Goal: Navigation & Orientation: Find specific page/section

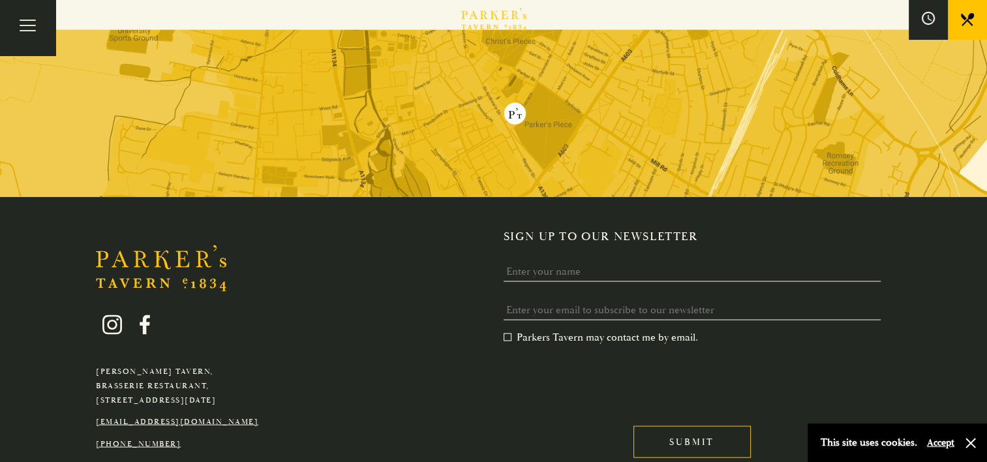
scroll to position [2629, 0]
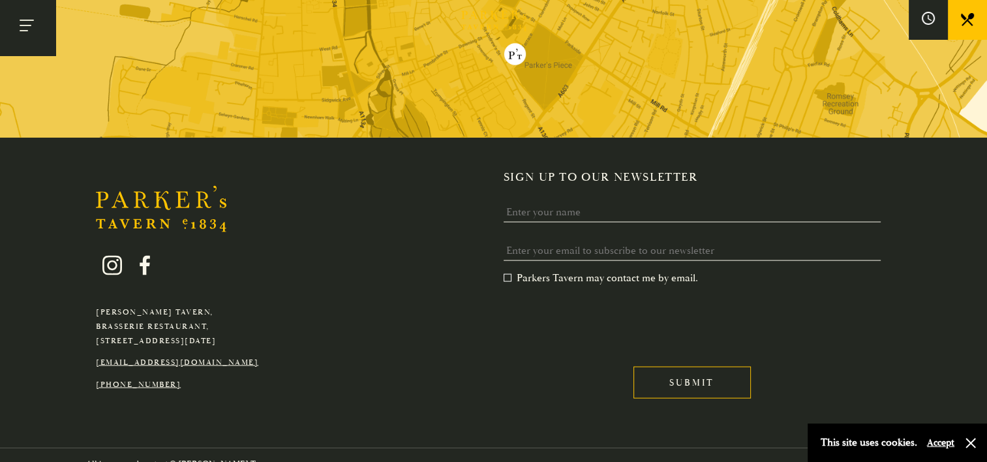
click at [31, 36] on button "Toggle navigation" at bounding box center [27, 27] width 55 height 55
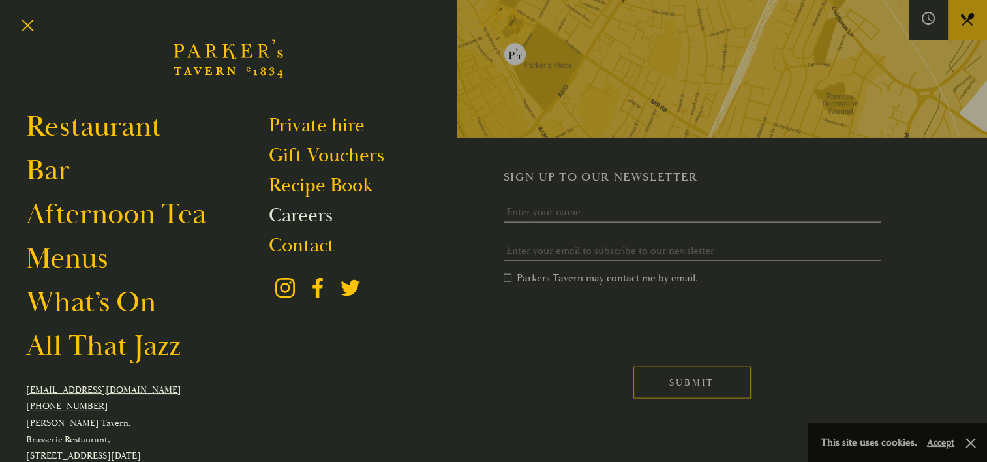
click at [307, 213] on link "Careers" at bounding box center [301, 215] width 64 height 25
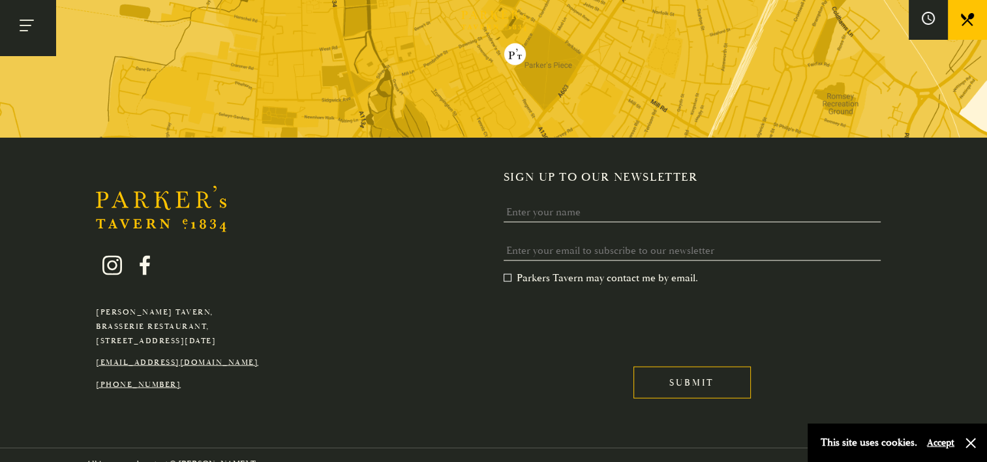
click at [39, 42] on button "Toggle navigation" at bounding box center [27, 27] width 55 height 55
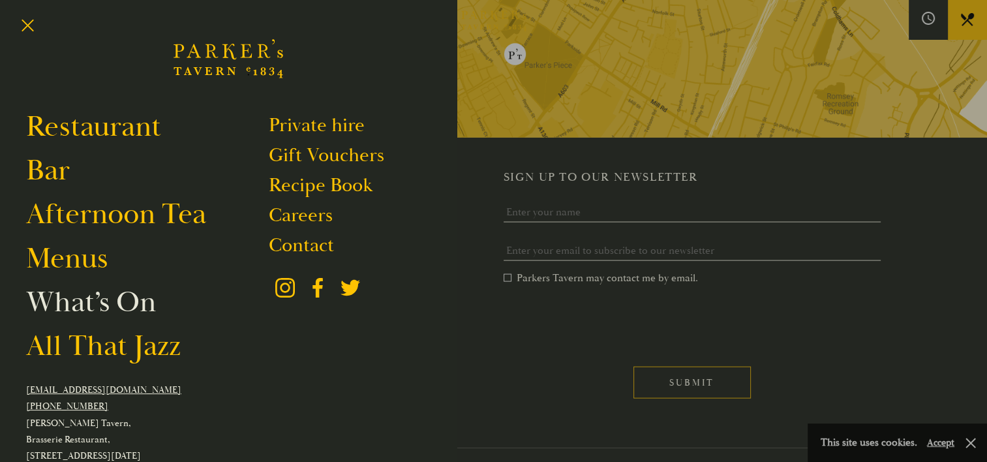
click at [119, 308] on link "What’s On" at bounding box center [91, 302] width 130 height 37
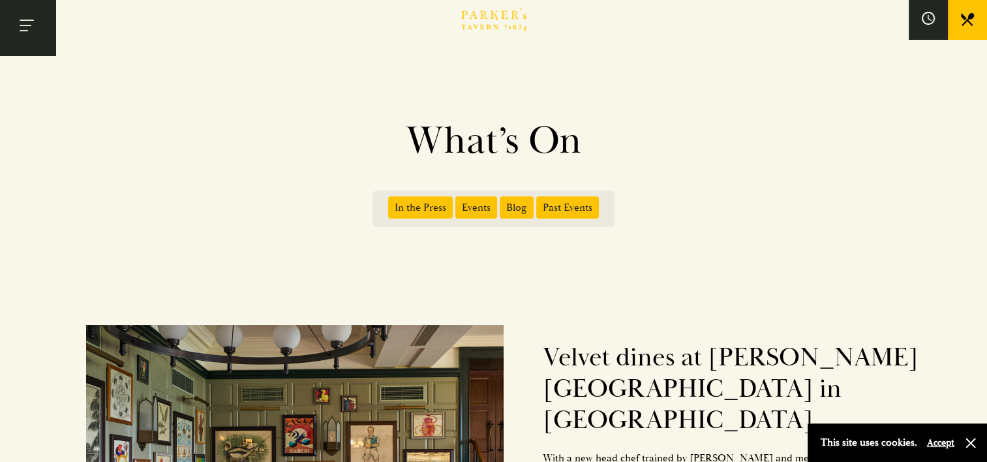
click at [31, 39] on button "Toggle navigation" at bounding box center [27, 27] width 55 height 55
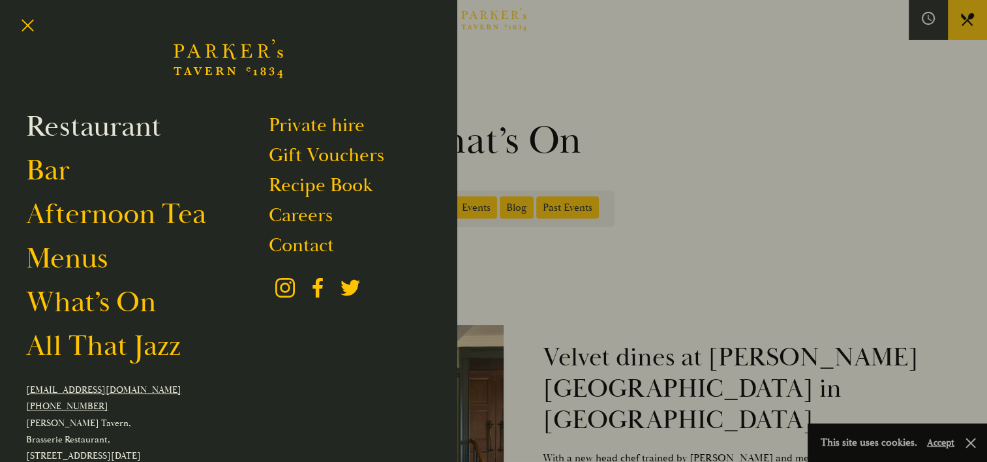
click at [139, 118] on link "Restaurant" at bounding box center [93, 126] width 135 height 37
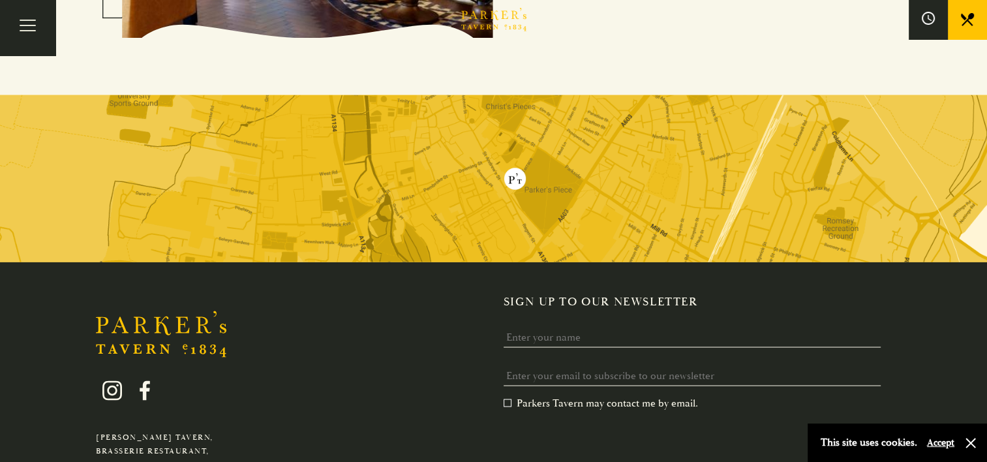
scroll to position [2516, 0]
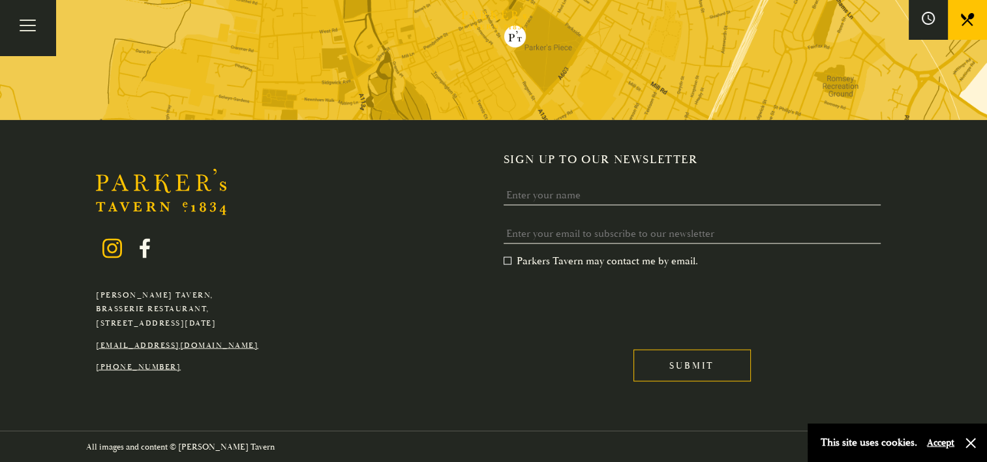
click at [112, 248] on icon at bounding box center [112, 249] width 20 height 20
